Goal: Task Accomplishment & Management: Manage account settings

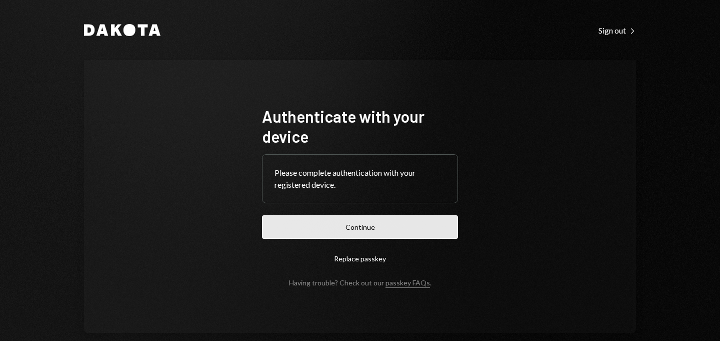
click at [328, 231] on button "Continue" at bounding box center [360, 227] width 196 height 24
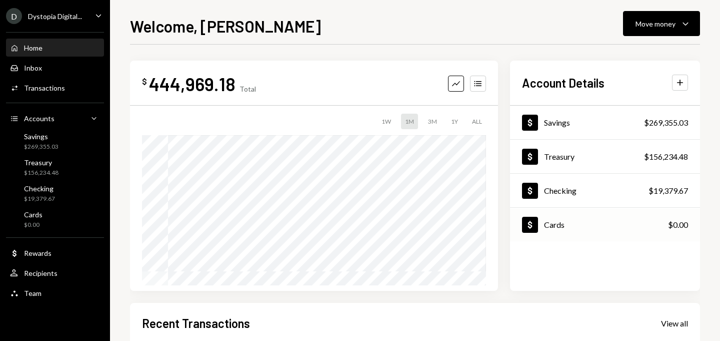
click at [556, 220] on div "Cards" at bounding box center [554, 225] width 21 height 10
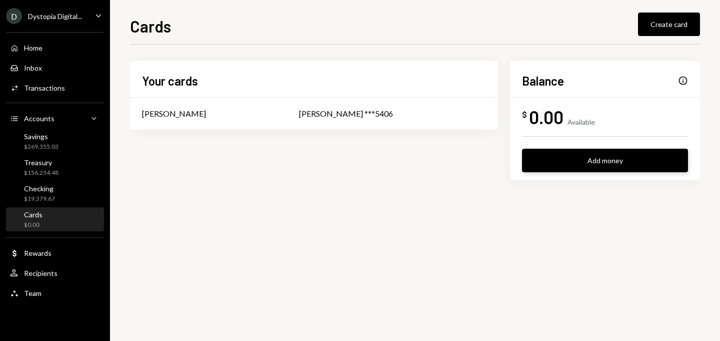
click at [620, 159] on button "Add money" at bounding box center [605, 161] width 166 height 24
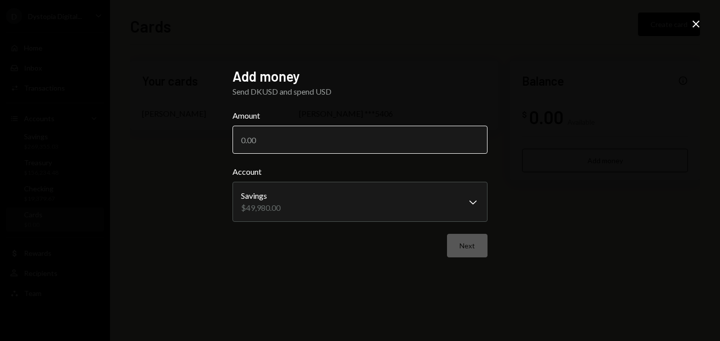
click at [419, 134] on input "Amount" at bounding box center [360, 140] width 255 height 28
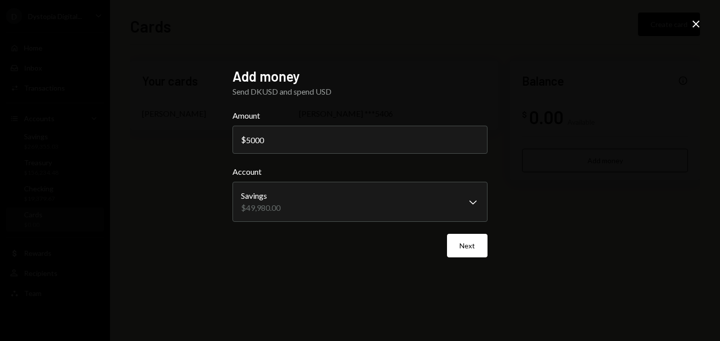
type input "5000"
click at [548, 221] on div "**********" at bounding box center [360, 170] width 720 height 341
click at [467, 244] on button "Next" at bounding box center [467, 246] width 41 height 24
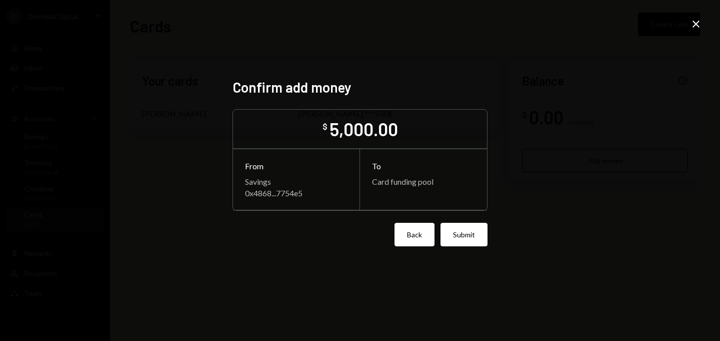
click at [428, 237] on button "Back" at bounding box center [415, 235] width 40 height 24
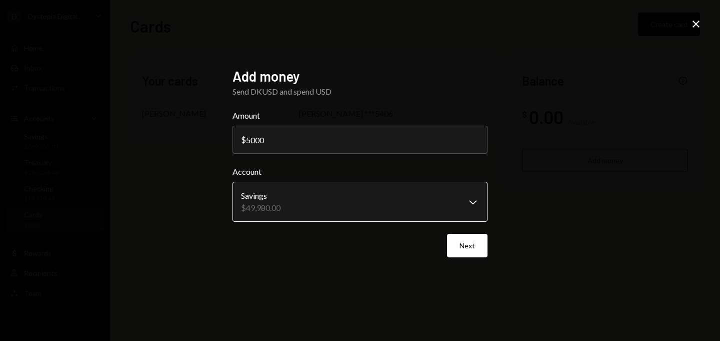
click at [365, 210] on body "**********" at bounding box center [360, 170] width 720 height 341
click at [470, 242] on button "Next" at bounding box center [467, 246] width 41 height 24
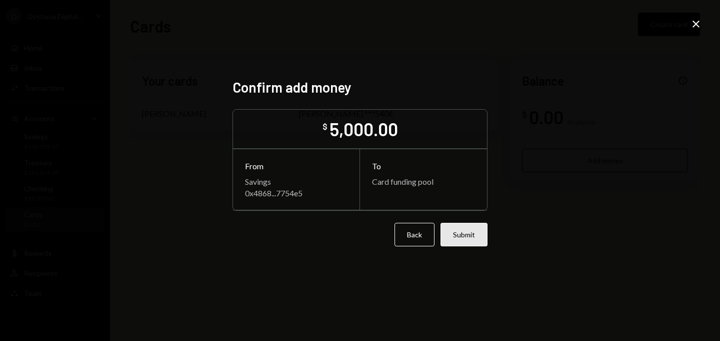
click at [469, 233] on button "Submit" at bounding box center [464, 235] width 47 height 24
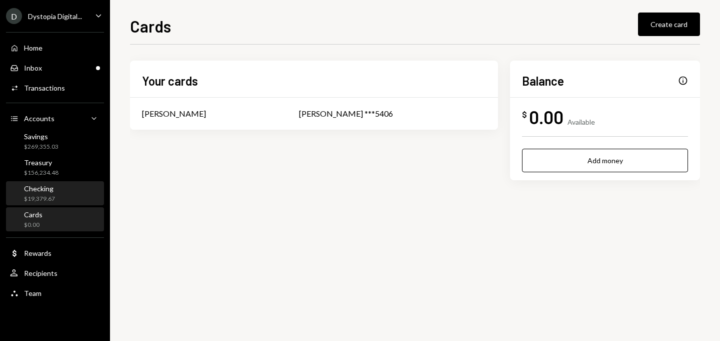
click at [34, 186] on div "Checking" at bounding box center [39, 188] width 31 height 9
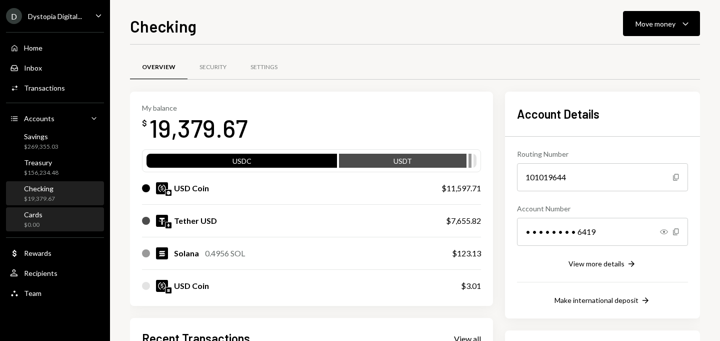
click at [41, 218] on div "Cards" at bounding box center [33, 214] width 19 height 9
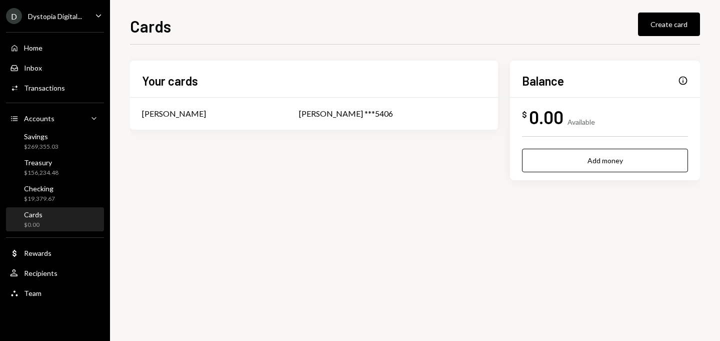
click at [686, 78] on div "Info" at bounding box center [683, 81] width 10 height 10
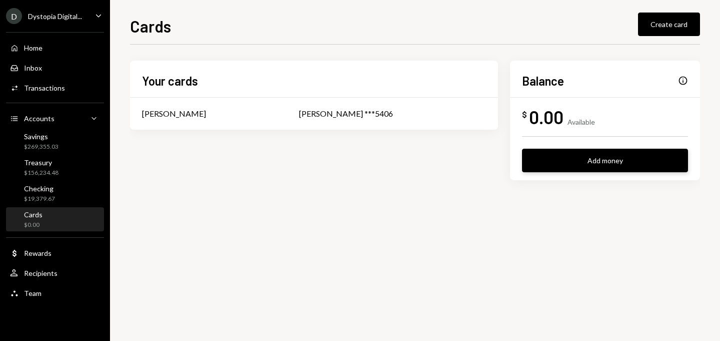
click at [618, 161] on button "Add money" at bounding box center [605, 161] width 166 height 24
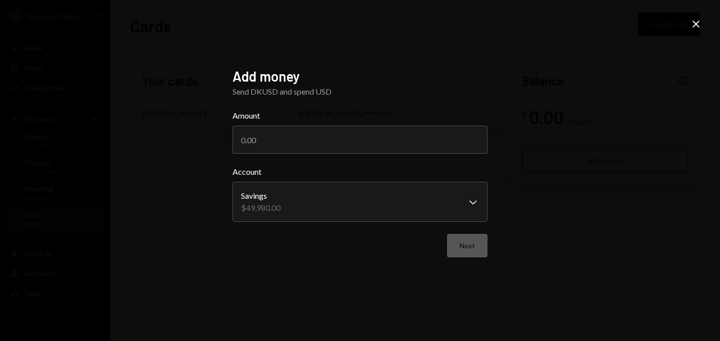
click at [698, 19] on icon "Close" at bounding box center [696, 24] width 12 height 12
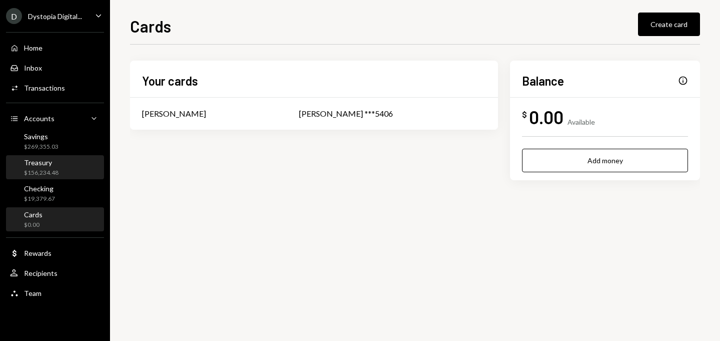
click at [52, 155] on link "Treasury $156,234.48" at bounding box center [55, 167] width 98 height 24
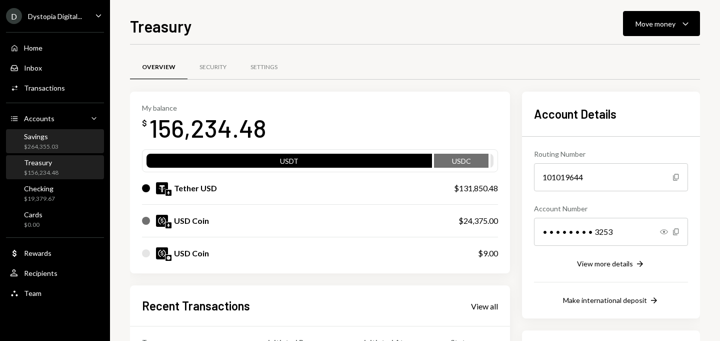
click at [51, 144] on div "$264,355.03" at bounding box center [41, 147] width 35 height 9
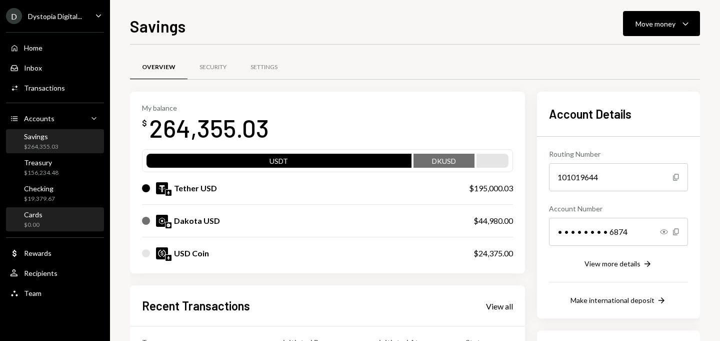
click at [38, 210] on div "Cards" at bounding box center [33, 214] width 19 height 9
